Goal: Check status: Check status

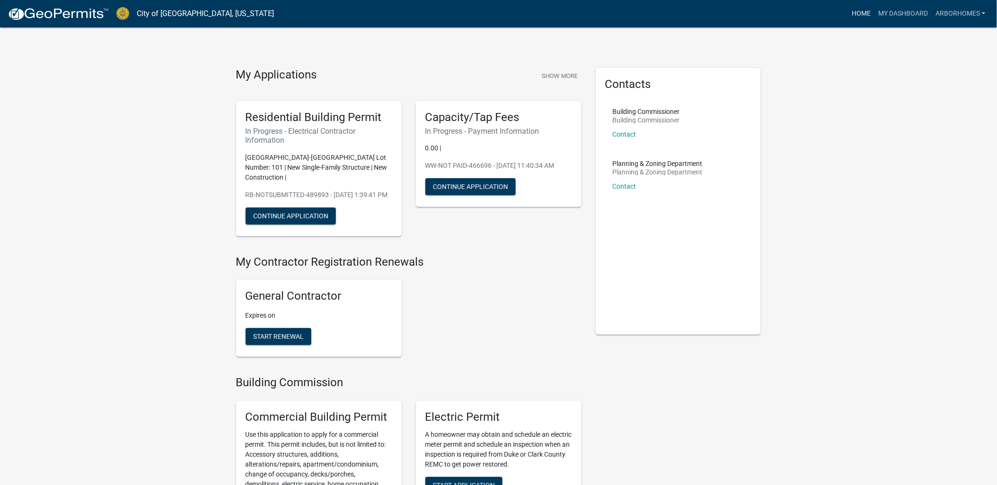
click at [868, 9] on link "Home" at bounding box center [861, 14] width 26 height 18
click at [905, 11] on link "My Dashboard" at bounding box center [902, 14] width 57 height 18
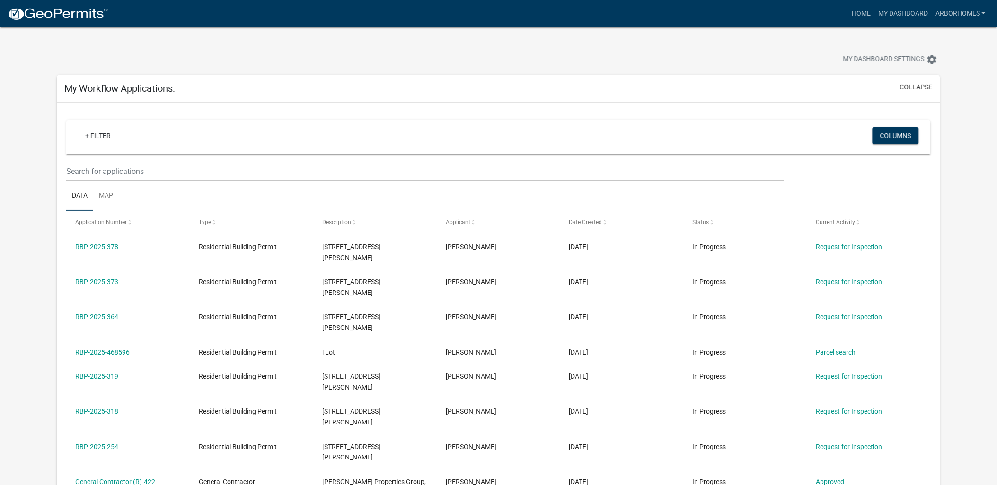
click at [78, 14] on img at bounding box center [58, 14] width 101 height 14
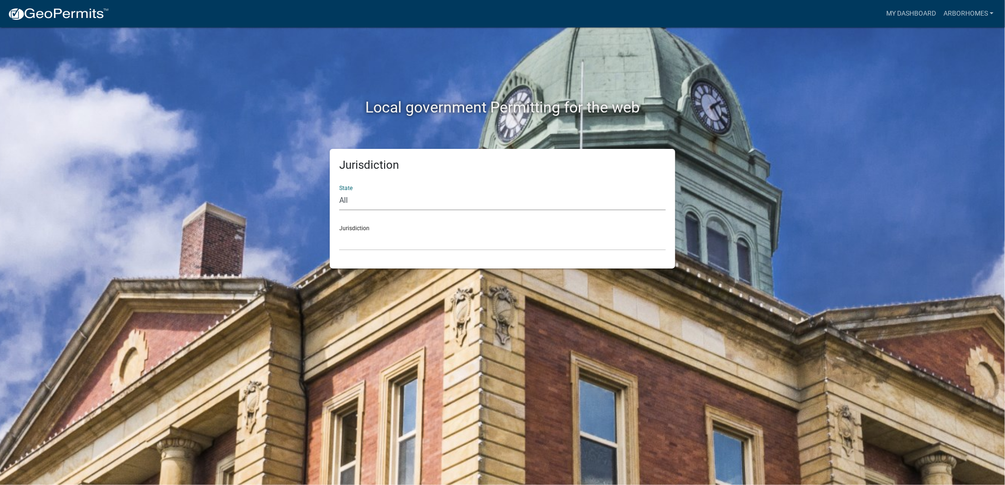
click at [363, 201] on select "All [US_STATE] [US_STATE] [US_STATE] [US_STATE] [US_STATE] [US_STATE] [US_STATE…" at bounding box center [502, 200] width 326 height 19
select select "[US_STATE]"
click at [339, 191] on select "All [US_STATE] [US_STATE] [US_STATE] [US_STATE] [US_STATE] [US_STATE] [US_STATE…" at bounding box center [502, 200] width 326 height 19
click at [365, 247] on select "City of [GEOGRAPHIC_DATA], [US_STATE] City of [GEOGRAPHIC_DATA], [US_STATE] Cit…" at bounding box center [502, 240] width 326 height 19
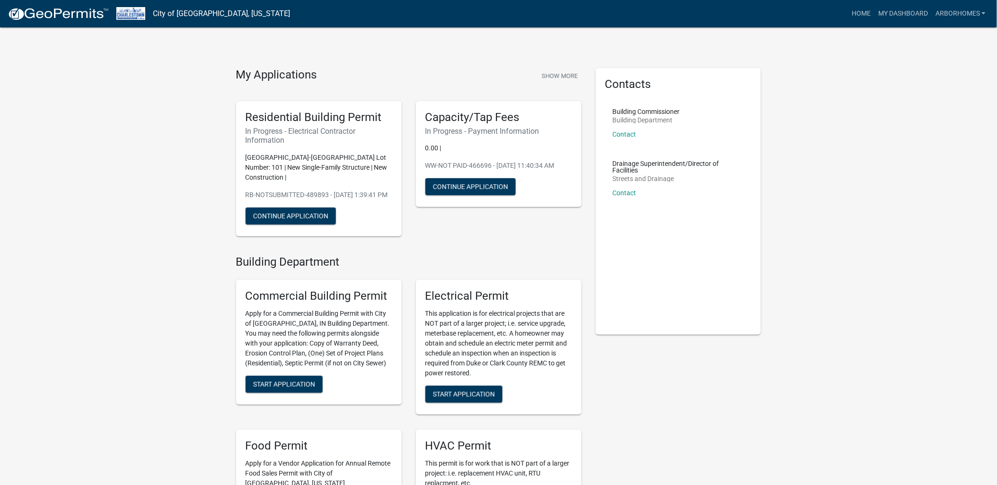
click at [300, 120] on h5 "Residential Building Permit" at bounding box center [318, 118] width 147 height 14
click at [298, 225] on button "Continue Application" at bounding box center [290, 216] width 90 height 17
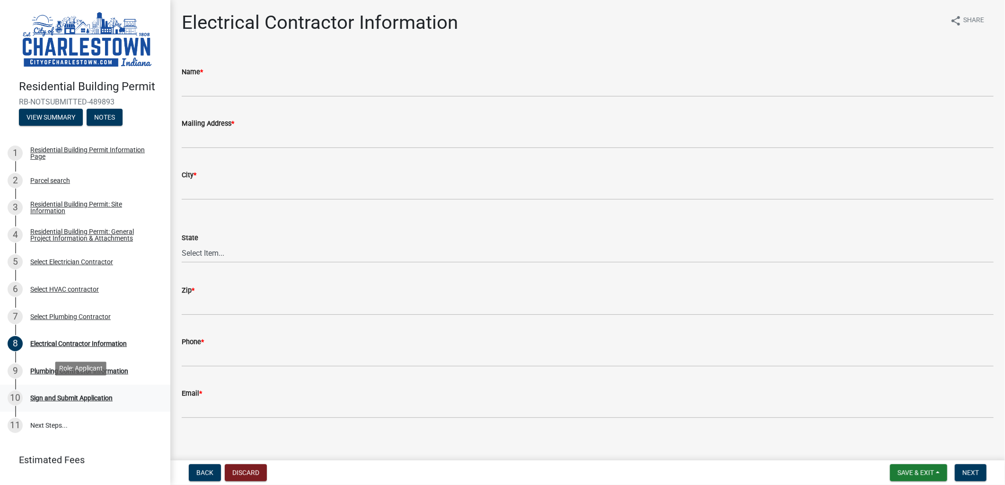
click at [59, 395] on div "Sign and Submit Application" at bounding box center [71, 398] width 82 height 7
click at [60, 319] on div "7 Select Plumbing Contractor" at bounding box center [82, 316] width 148 height 15
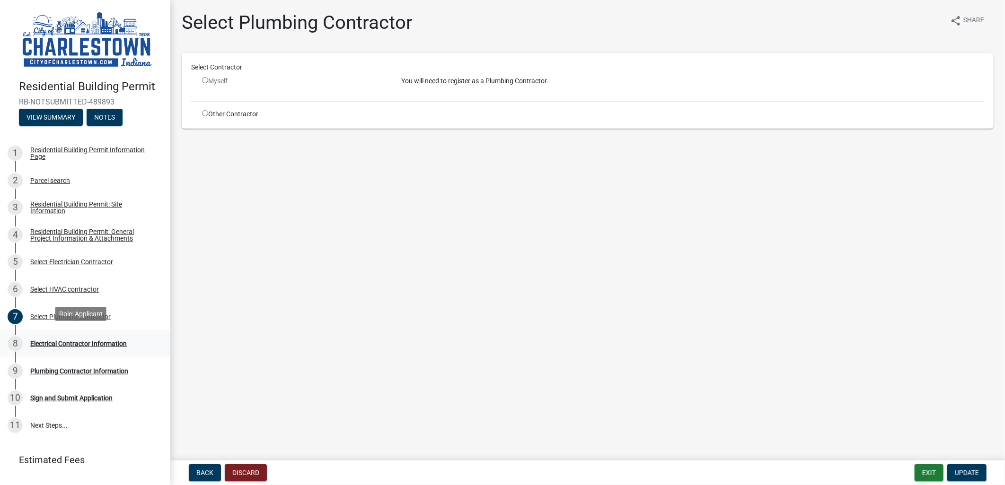
click at [77, 341] on div "Electrical Contractor Information" at bounding box center [78, 344] width 96 height 7
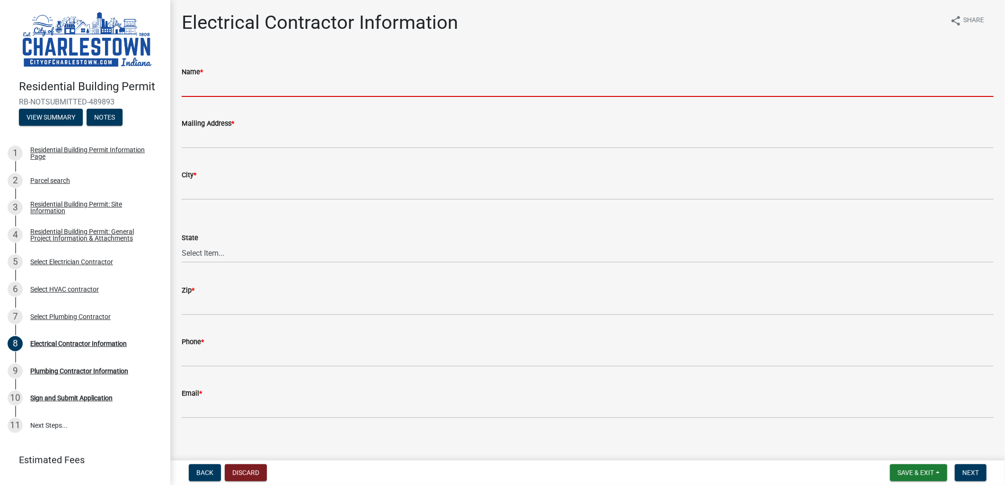
click at [254, 89] on input "Name *" at bounding box center [588, 87] width 812 height 19
click at [49, 148] on div "Residential Building Permit Information Page" at bounding box center [92, 153] width 125 height 13
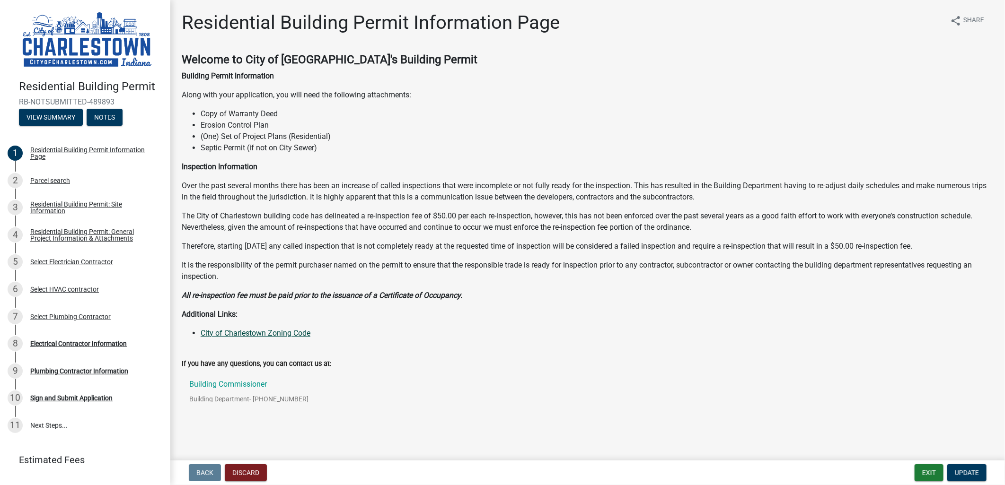
click at [262, 335] on link "City of Charlestown Zoning Code" at bounding box center [256, 333] width 110 height 9
click at [258, 381] on p "Building Commissioner" at bounding box center [248, 385] width 119 height 8
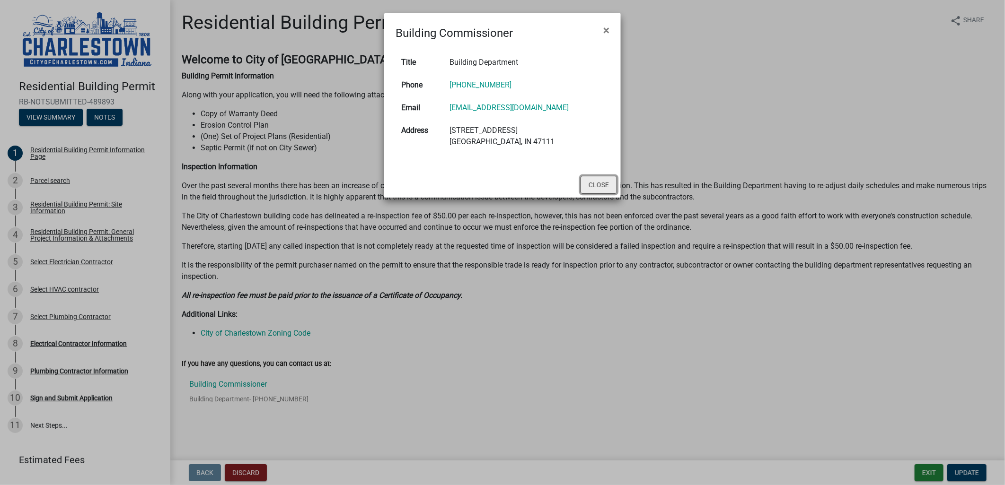
click at [599, 183] on button "Close" at bounding box center [598, 185] width 36 height 18
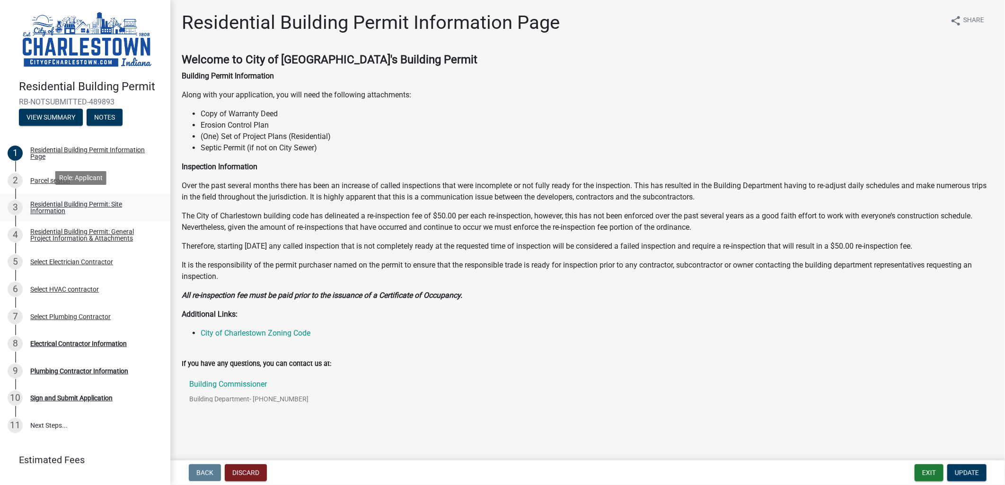
click at [77, 202] on div "Residential Building Permit: Site Information" at bounding box center [92, 207] width 125 height 13
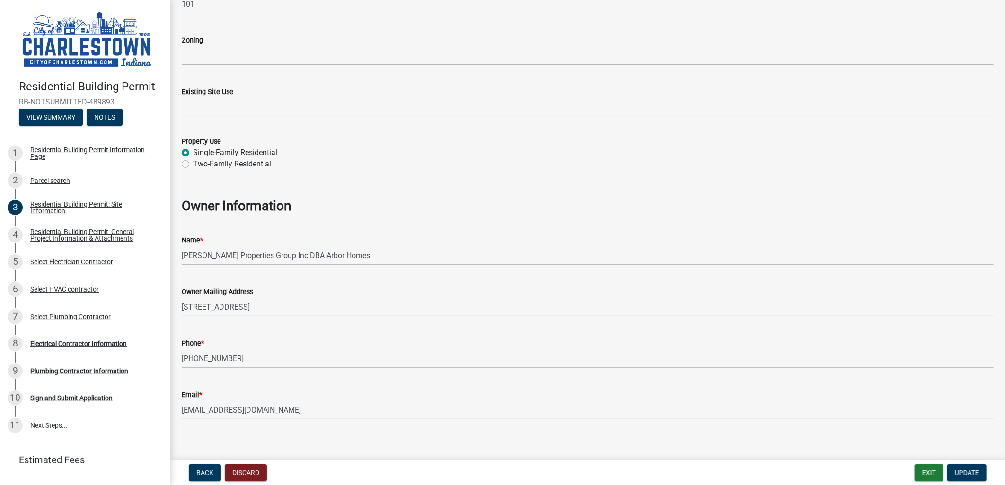
scroll to position [356, 0]
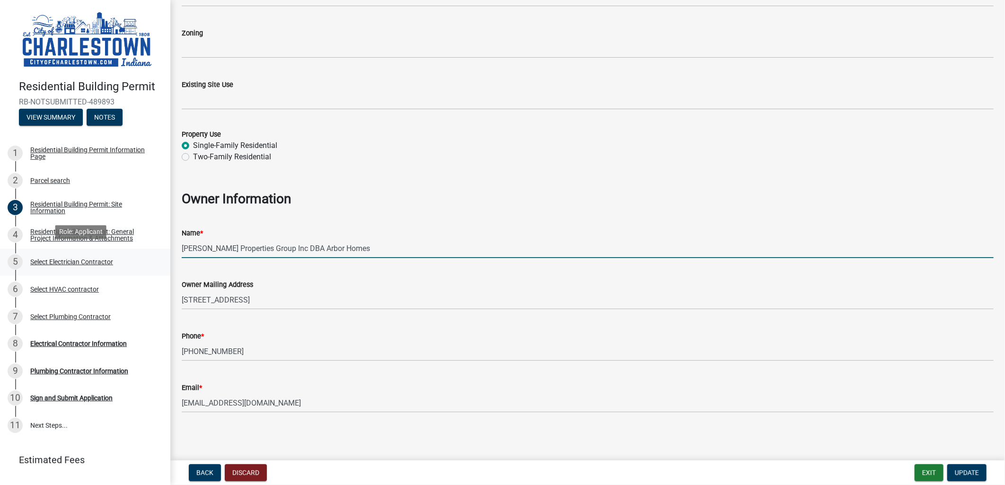
drag, startPoint x: 372, startPoint y: 248, endPoint x: 112, endPoint y: 246, distance: 259.7
click at [112, 246] on div "Residential Building Permit RB-NOTSUBMITTED-489893 View Summary Notes 1 Residen…" at bounding box center [502, 242] width 1005 height 485
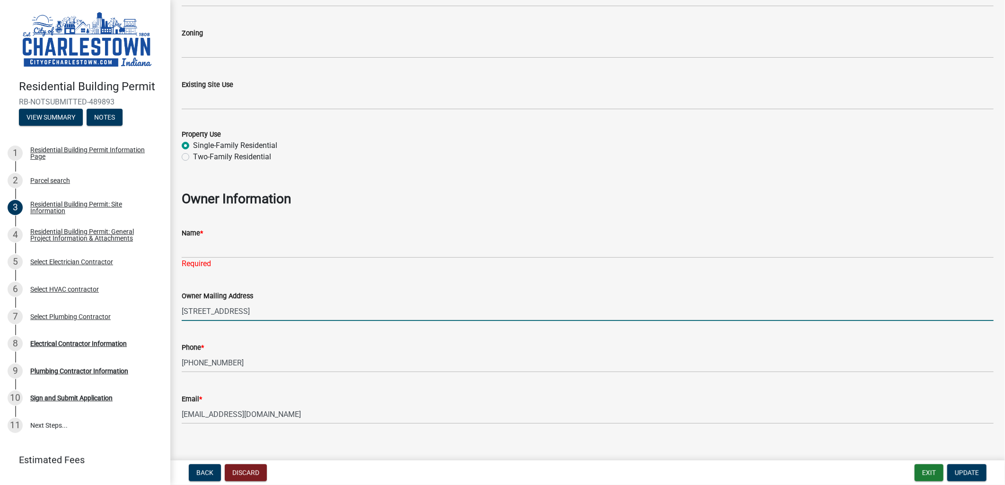
drag, startPoint x: 310, startPoint y: 298, endPoint x: 163, endPoint y: 304, distance: 147.2
click at [163, 304] on div "Residential Building Permit RB-NOTSUBMITTED-489893 View Summary Notes 1 Residen…" at bounding box center [502, 242] width 1005 height 485
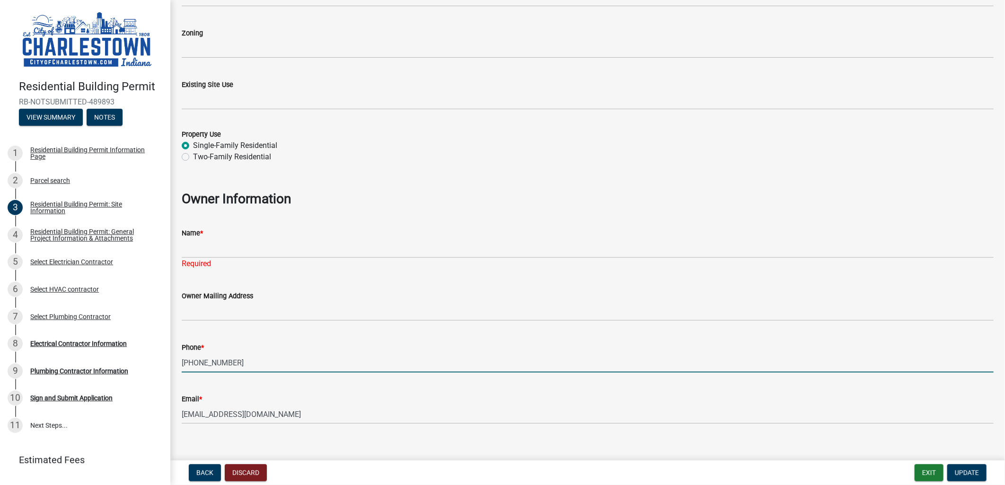
drag, startPoint x: 243, startPoint y: 360, endPoint x: 181, endPoint y: 359, distance: 61.5
click at [182, 359] on input "[PHONE_NUMBER]" at bounding box center [588, 362] width 812 height 19
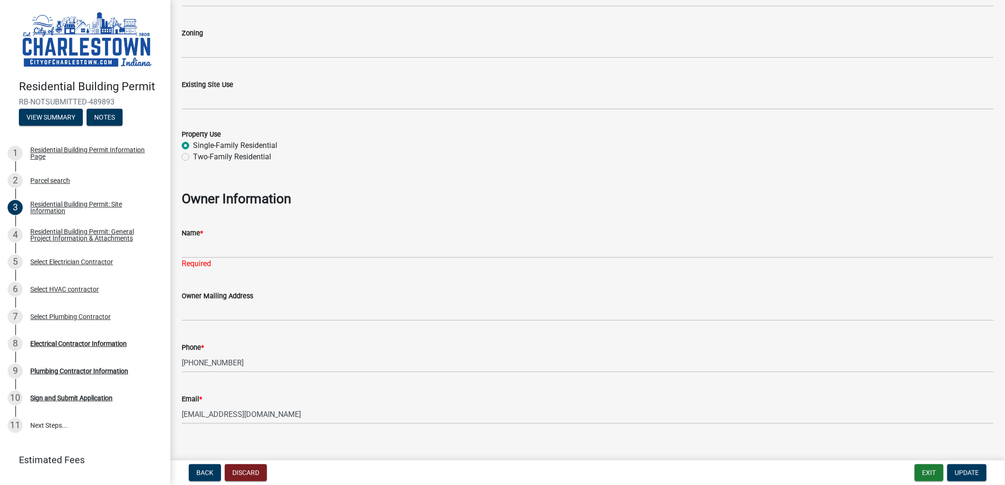
click at [380, 327] on wm-data-entity-input "Owner Mailing Address" at bounding box center [588, 303] width 812 height 52
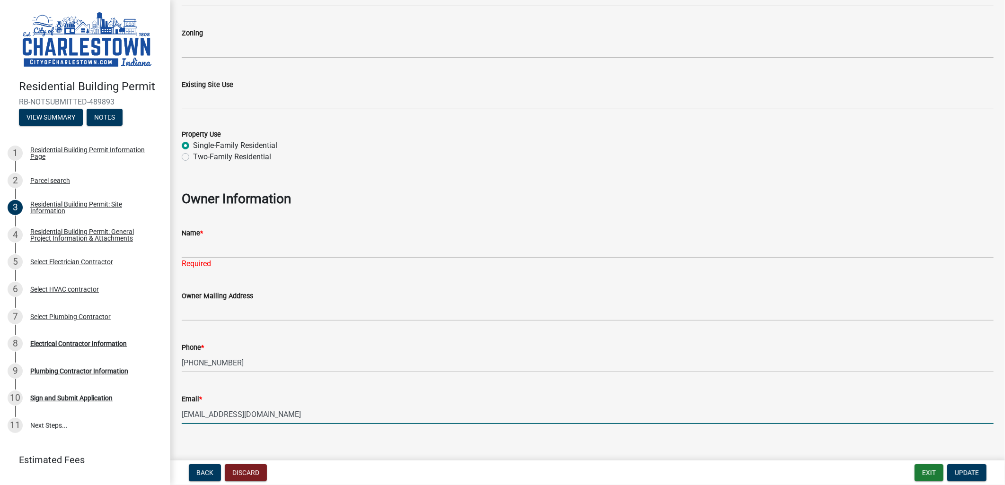
drag, startPoint x: 318, startPoint y: 413, endPoint x: 171, endPoint y: 417, distance: 146.7
click at [171, 417] on div "Residential Building Permit: Site Information share Share Select the Type of Wo…" at bounding box center [587, 48] width 834 height 785
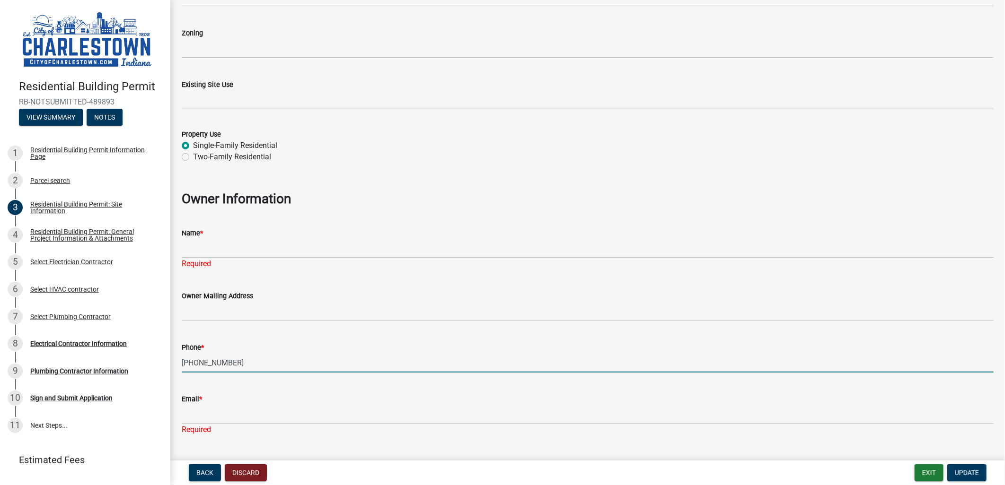
drag, startPoint x: 256, startPoint y: 359, endPoint x: 167, endPoint y: 353, distance: 89.2
click at [161, 353] on div "Residential Building Permit RB-NOTSUBMITTED-489893 View Summary Notes 1 Residen…" at bounding box center [502, 242] width 1005 height 485
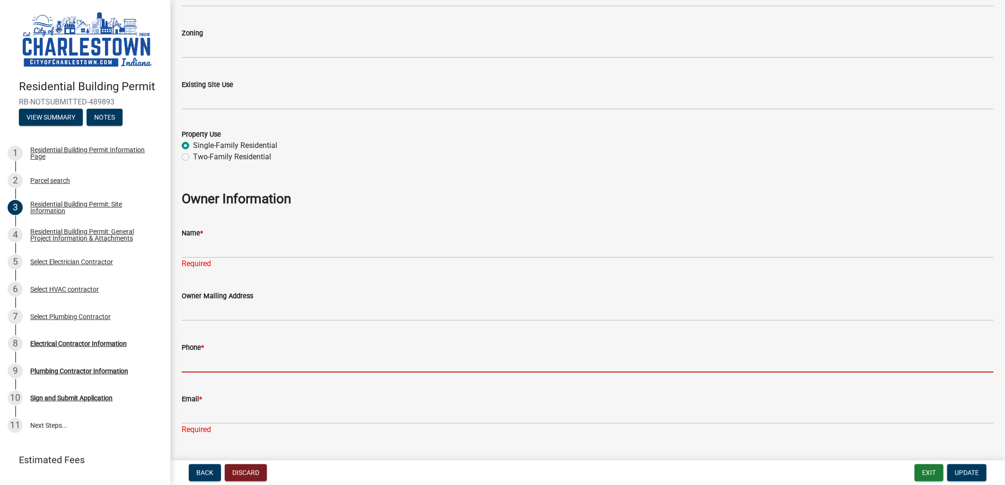
click at [479, 202] on h3 "Owner Information" at bounding box center [588, 199] width 812 height 16
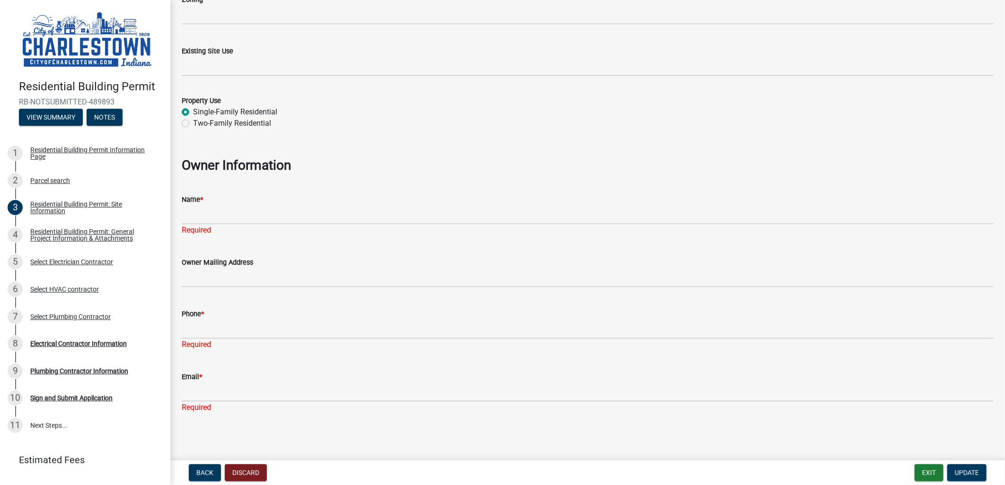
scroll to position [390, 0]
click at [978, 474] on span "Update" at bounding box center [967, 473] width 24 height 8
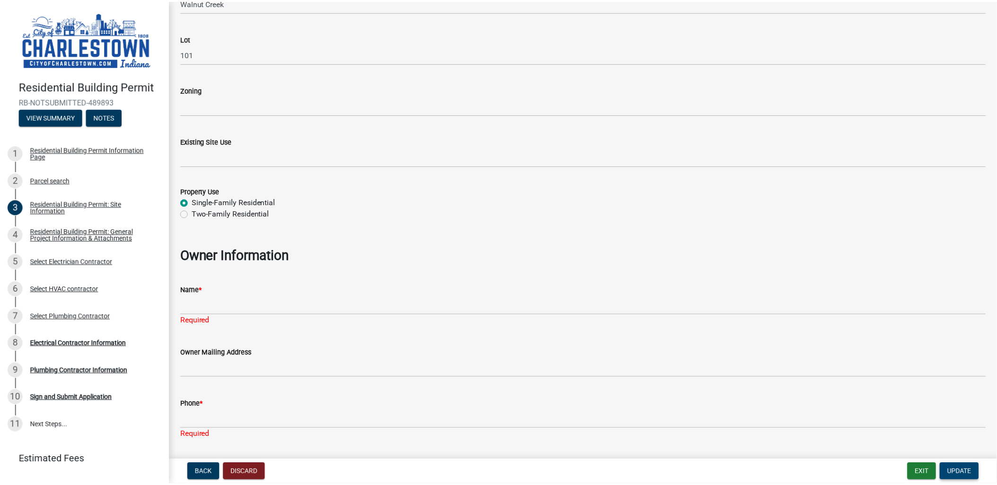
scroll to position [285, 0]
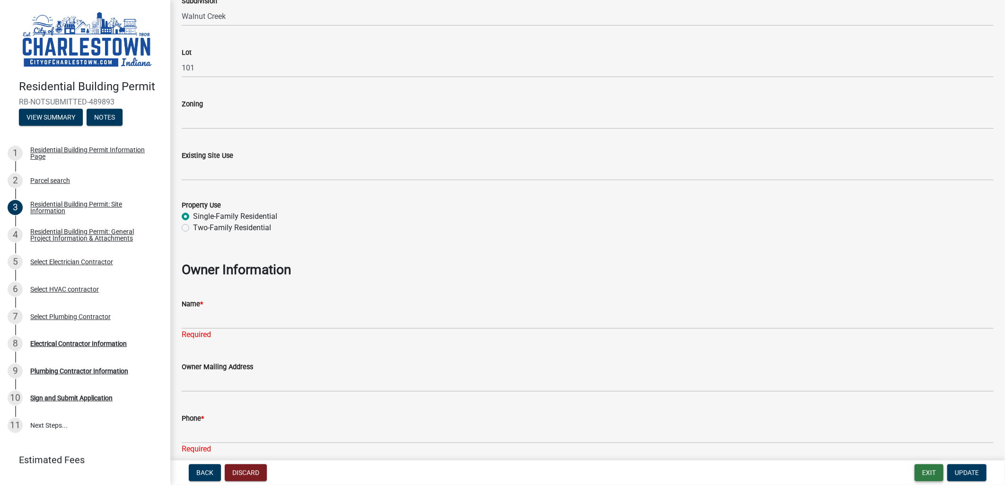
click at [935, 473] on button "Exit" at bounding box center [928, 473] width 29 height 17
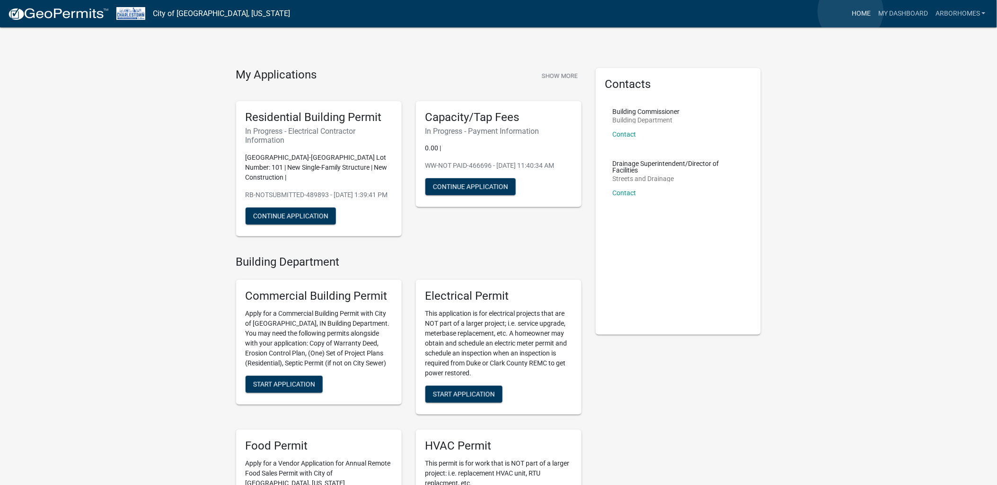
click at [850, 11] on link "Home" at bounding box center [861, 14] width 26 height 18
click at [888, 11] on link "My Dashboard" at bounding box center [902, 14] width 57 height 18
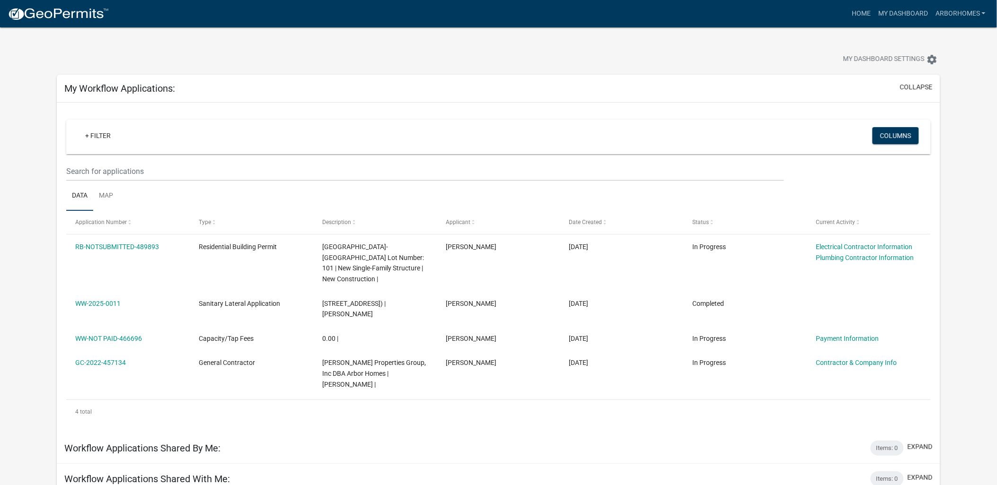
click at [68, 10] on img at bounding box center [58, 14] width 101 height 14
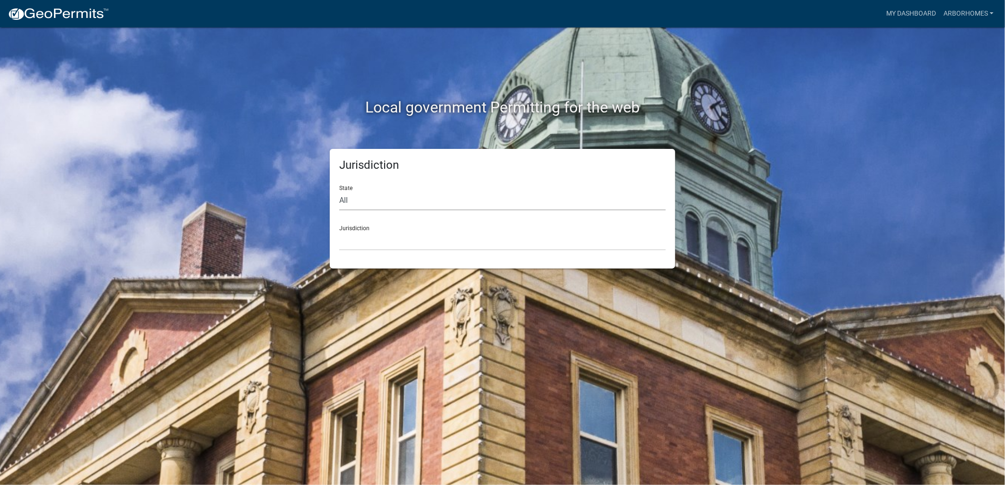
click at [347, 198] on select "All [US_STATE] [US_STATE] [US_STATE] [US_STATE] [US_STATE] [US_STATE] [US_STATE…" at bounding box center [502, 200] width 326 height 19
select select "[US_STATE]"
click at [339, 191] on select "All [US_STATE] [US_STATE] [US_STATE] [US_STATE] [US_STATE] [US_STATE] [US_STATE…" at bounding box center [502, 200] width 326 height 19
click at [361, 248] on select "City of [GEOGRAPHIC_DATA], [US_STATE] City of [GEOGRAPHIC_DATA], [US_STATE] Cit…" at bounding box center [502, 240] width 326 height 19
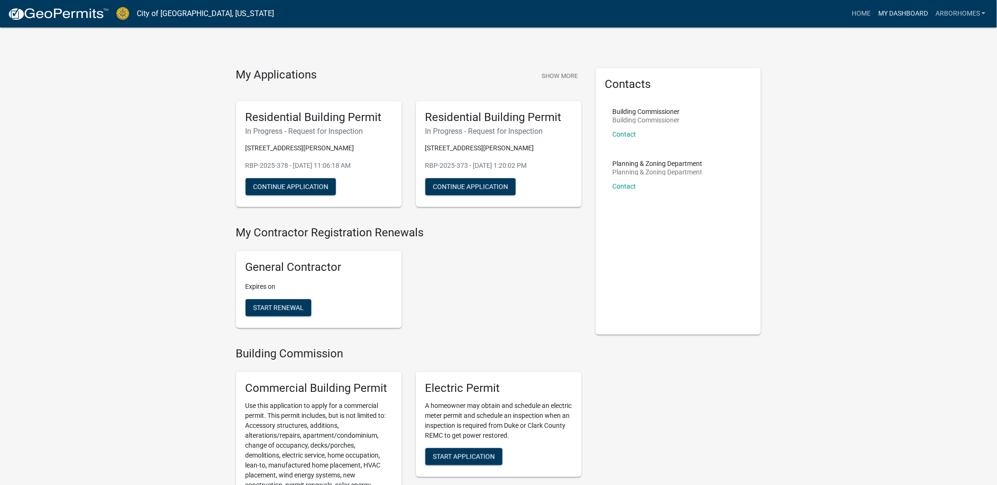
click at [913, 13] on link "My Dashboard" at bounding box center [902, 14] width 57 height 18
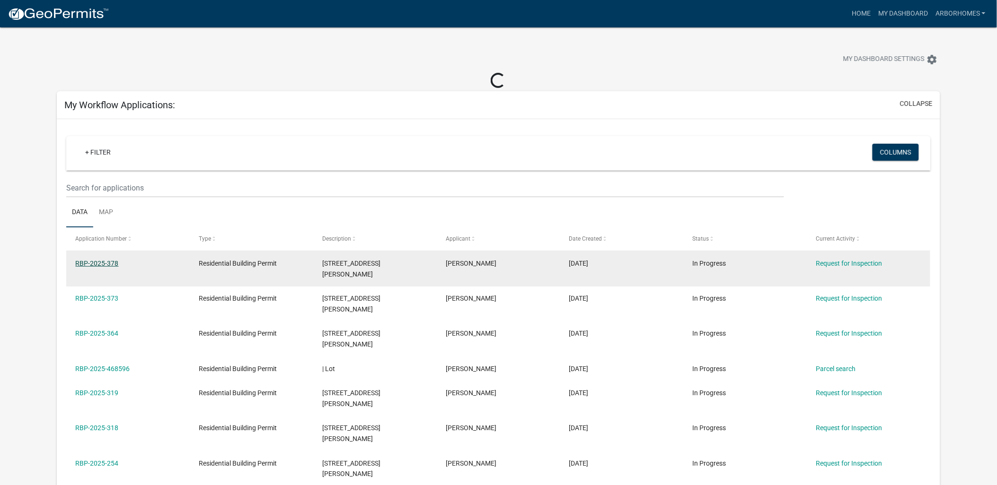
click at [102, 262] on link "RBP-2025-378" at bounding box center [97, 264] width 43 height 8
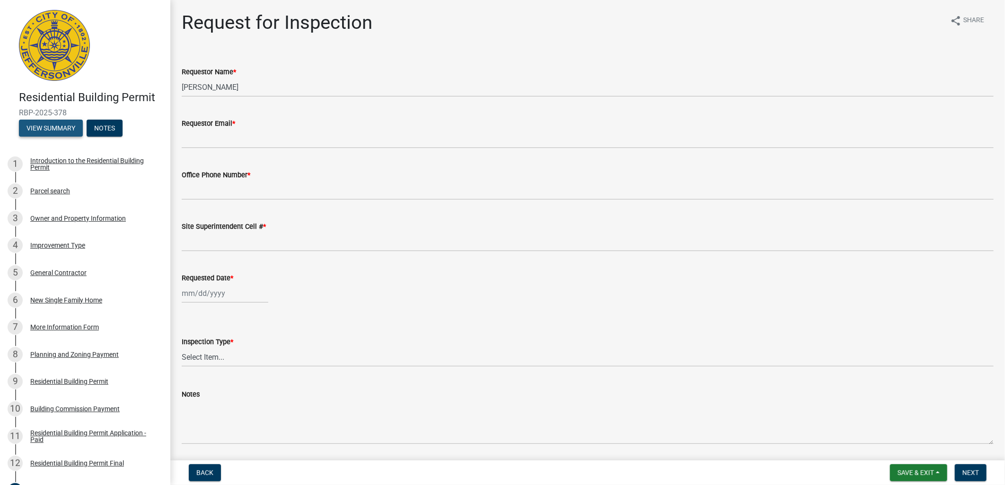
click at [39, 125] on button "View Summary" at bounding box center [51, 128] width 64 height 17
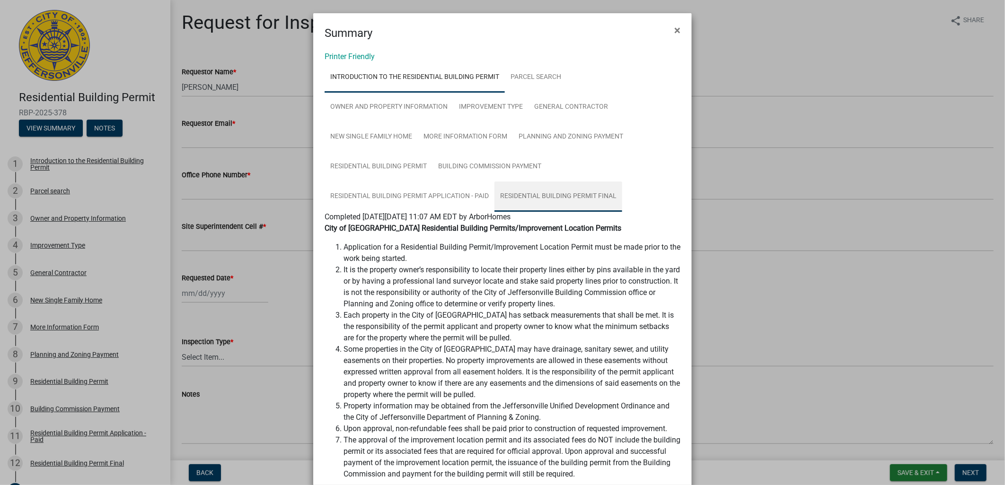
click at [557, 200] on link "Residential Building Permit Final" at bounding box center [558, 197] width 128 height 30
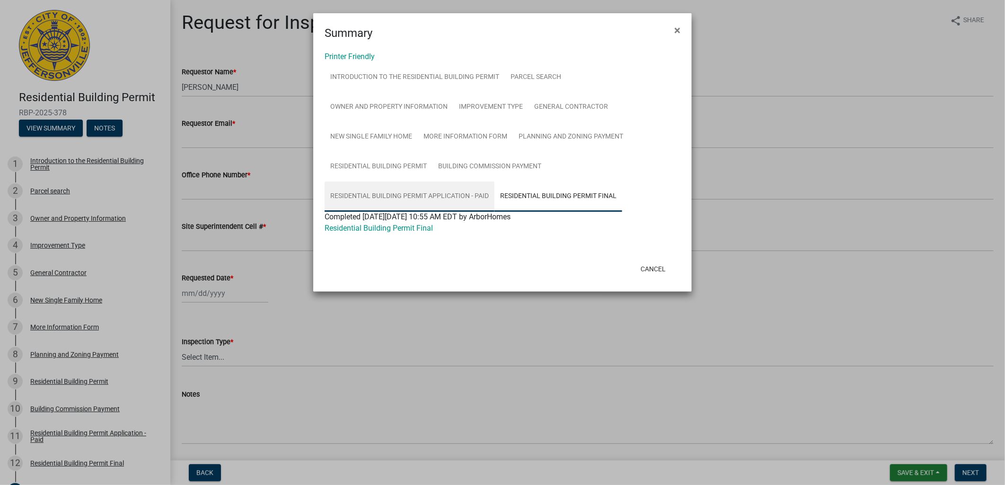
click at [453, 196] on link "Residential Building Permit Application - Paid" at bounding box center [409, 197] width 170 height 30
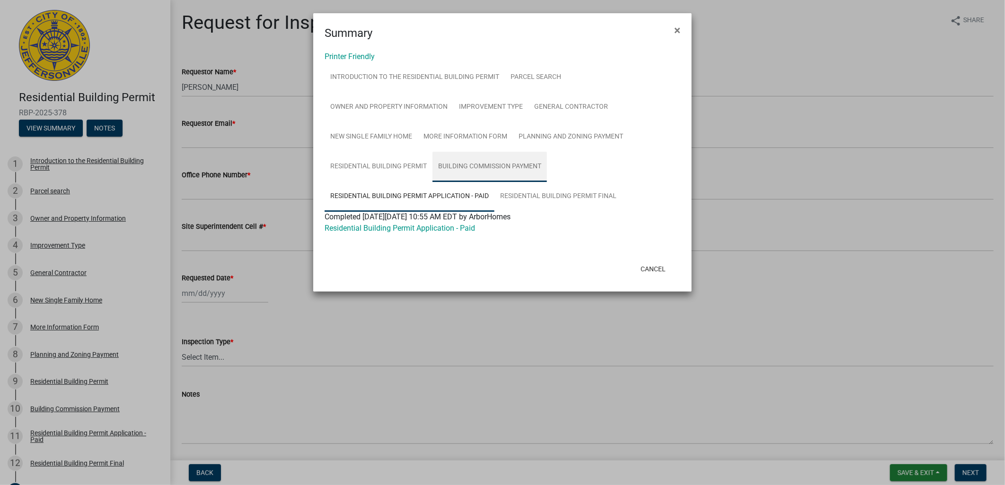
click at [493, 163] on link "Building Commission Payment" at bounding box center [489, 167] width 114 height 30
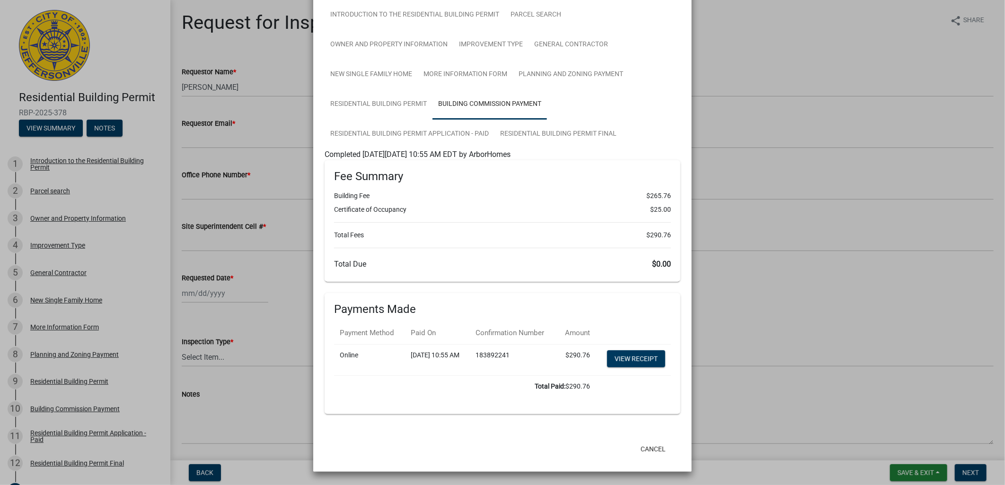
scroll to position [83, 0]
click at [630, 353] on link "View receipt" at bounding box center [636, 359] width 58 height 17
click at [381, 89] on link "Residential Building Permit" at bounding box center [378, 104] width 108 height 30
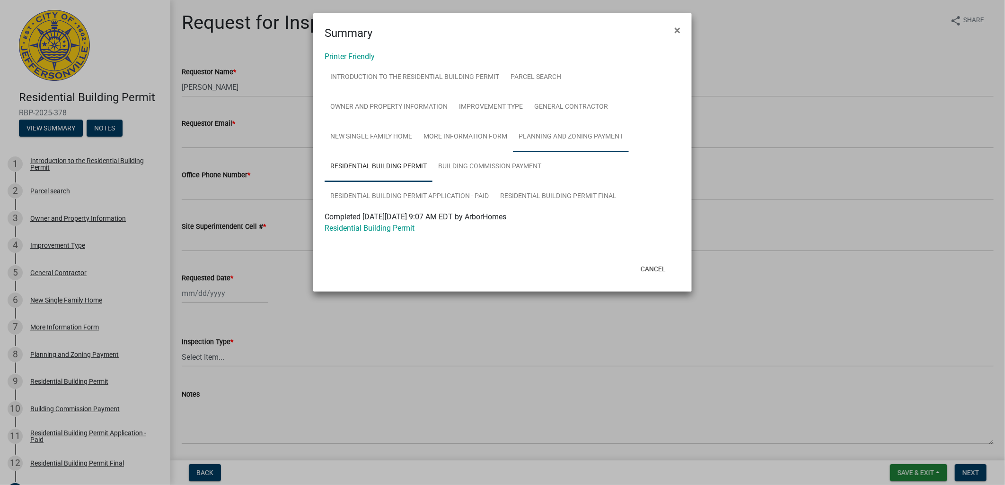
click at [550, 141] on link "Planning and Zoning Payment" at bounding box center [571, 137] width 116 height 30
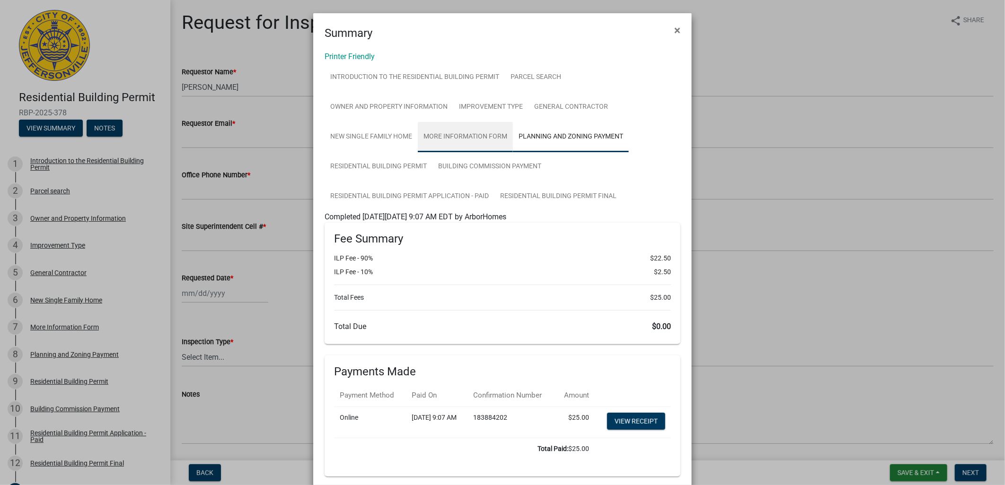
click at [477, 139] on link "More Information Form" at bounding box center [465, 137] width 95 height 30
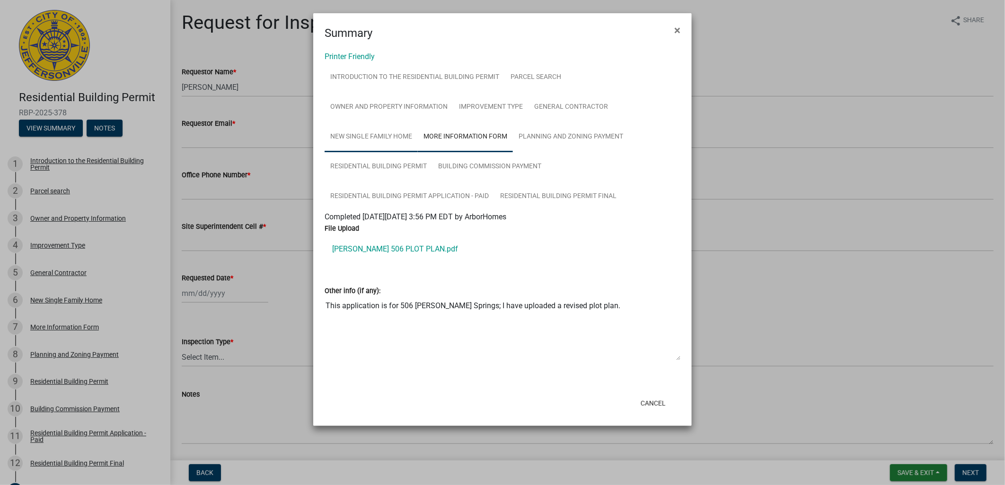
click at [396, 138] on link "New Single Family Home" at bounding box center [370, 137] width 93 height 30
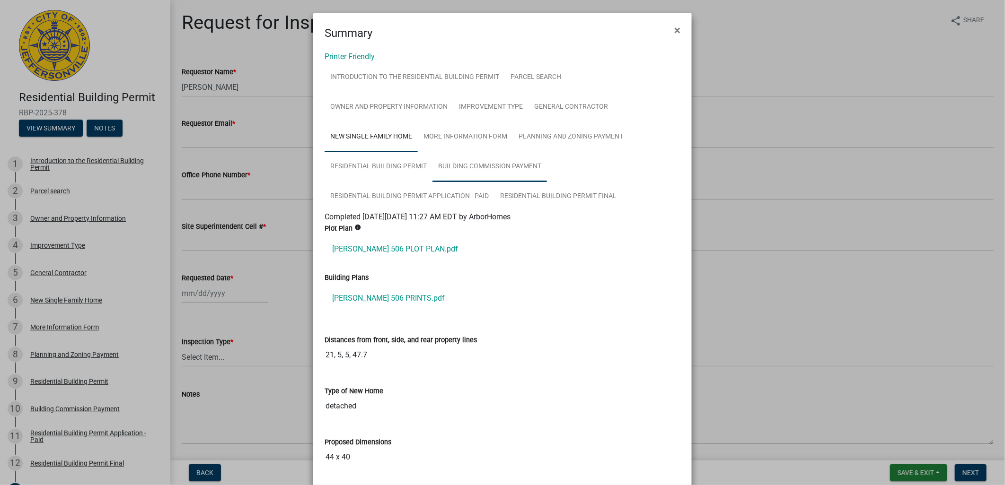
click at [497, 169] on link "Building Commission Payment" at bounding box center [489, 167] width 114 height 30
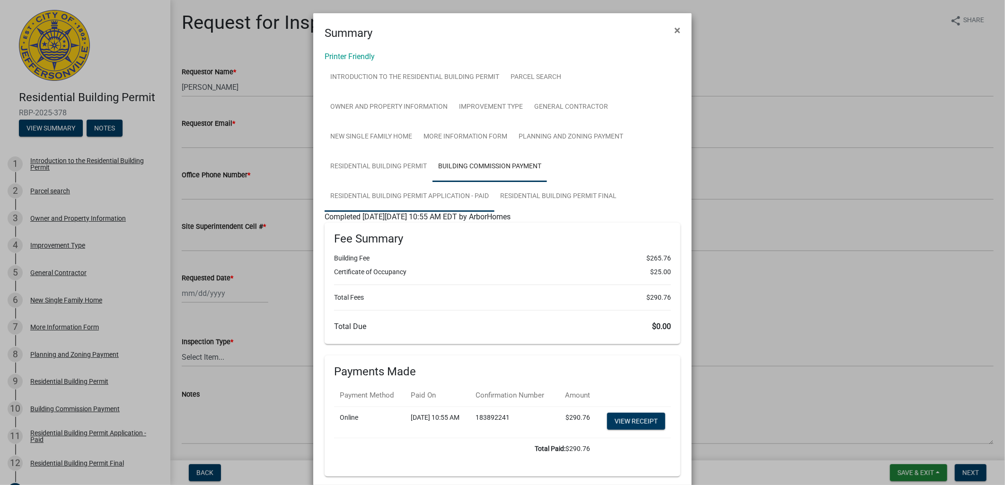
click at [437, 195] on link "Residential Building Permit Application - Paid" at bounding box center [409, 197] width 170 height 30
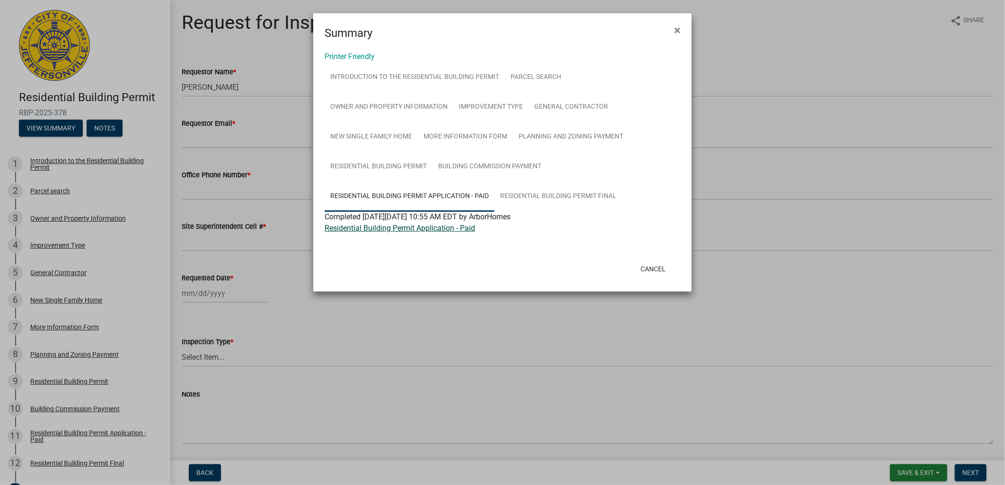
click at [441, 228] on link "Residential Building Permit Application - Paid" at bounding box center [399, 228] width 150 height 9
click at [560, 195] on link "Residential Building Permit Final" at bounding box center [558, 197] width 128 height 30
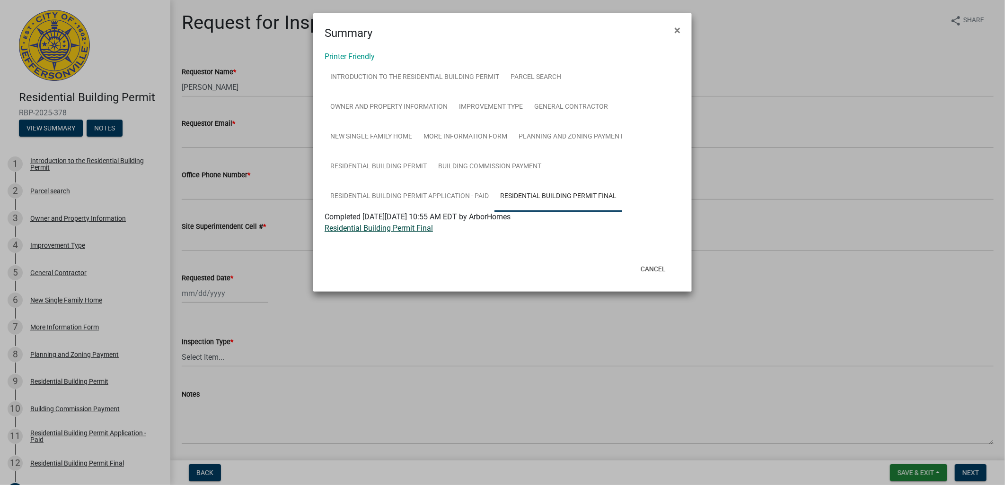
click at [393, 229] on link "Residential Building Permit Final" at bounding box center [378, 228] width 108 height 9
click at [566, 194] on link "Residential Building Permit Final" at bounding box center [558, 197] width 128 height 30
click at [434, 194] on link "Residential Building Permit Application - Paid" at bounding box center [409, 197] width 170 height 30
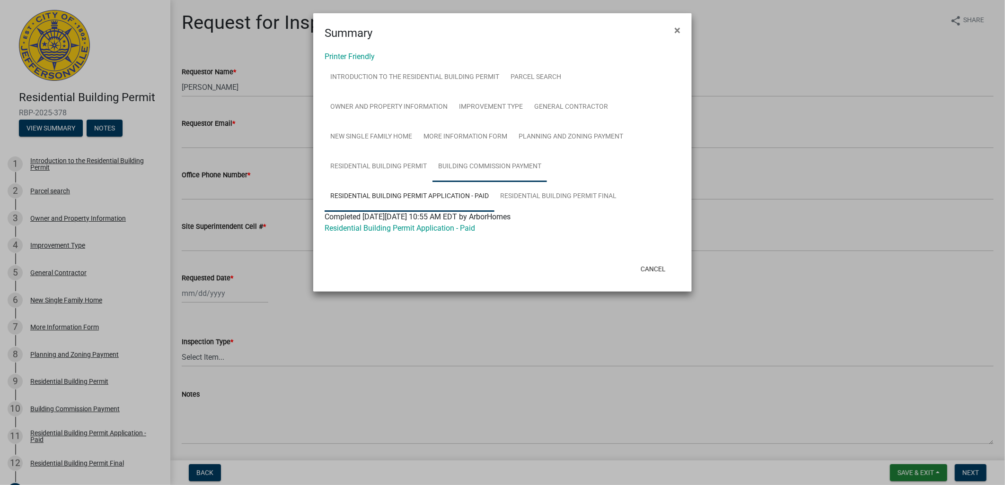
click at [480, 167] on link "Building Commission Payment" at bounding box center [489, 167] width 114 height 30
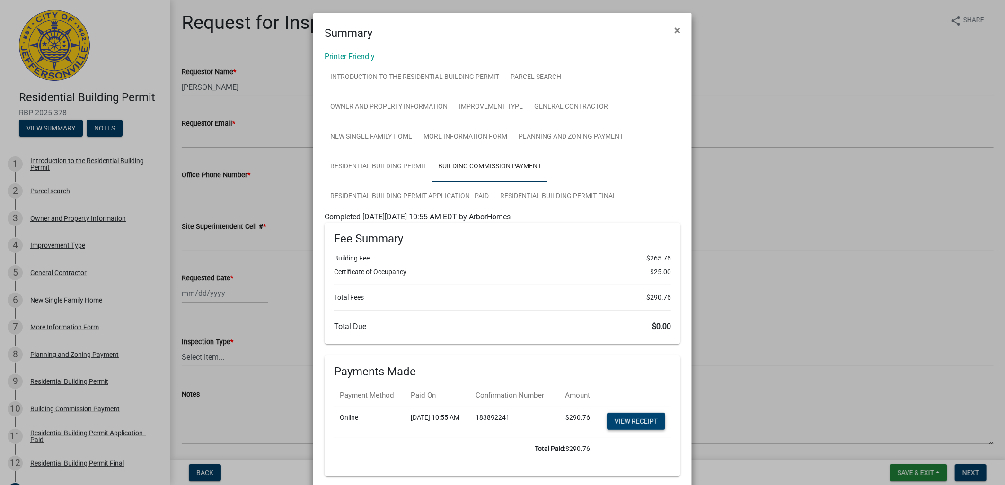
click at [622, 430] on link "View receipt" at bounding box center [636, 421] width 58 height 17
